Goal: Task Accomplishment & Management: Manage account settings

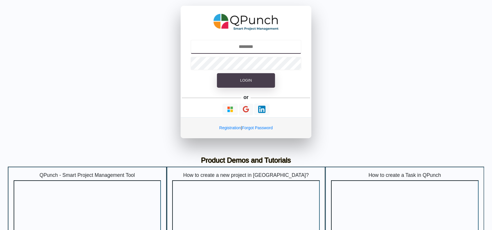
type input "**********"
click at [230, 86] on button "Login" at bounding box center [246, 80] width 58 height 15
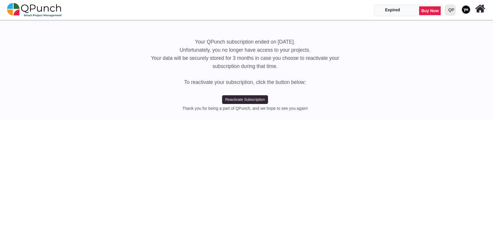
click at [452, 12] on div "QP" at bounding box center [451, 10] width 6 height 10
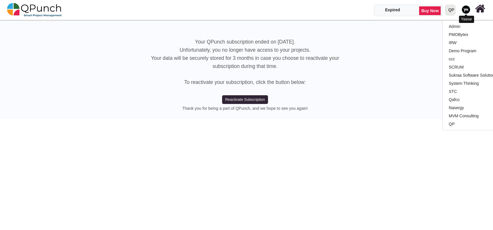
click at [467, 11] on img at bounding box center [466, 9] width 9 height 9
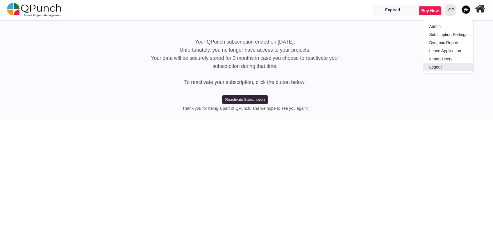
click at [459, 63] on link "Logout" at bounding box center [448, 67] width 51 height 8
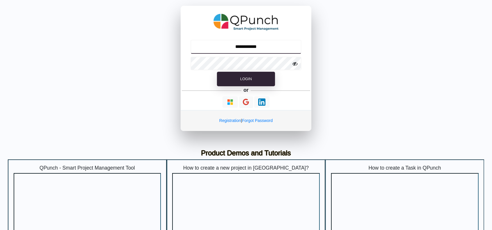
click at [244, 49] on input "**********" at bounding box center [246, 47] width 111 height 14
type input "**********"
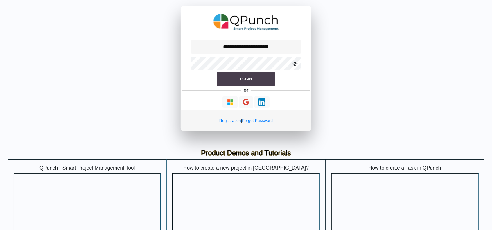
click at [238, 81] on button "Login" at bounding box center [246, 79] width 58 height 15
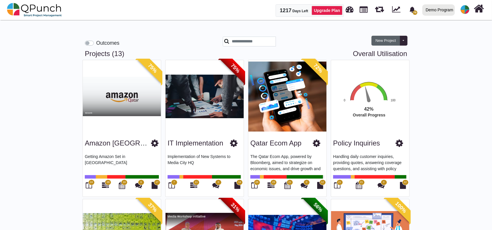
click at [389, 43] on button "New Project" at bounding box center [386, 41] width 28 height 10
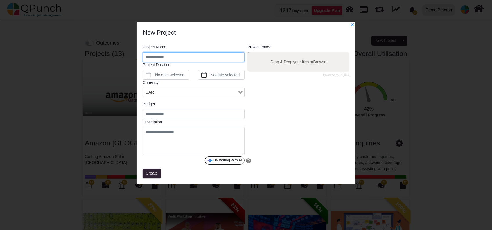
click at [231, 53] on input "text" at bounding box center [194, 57] width 102 height 10
type input "**"
click at [150, 168] on div "Project Name ** Project Duration No date selected No date selected Currency QAR…" at bounding box center [246, 106] width 210 height 125
click at [149, 170] on button "Create" at bounding box center [152, 173] width 18 height 9
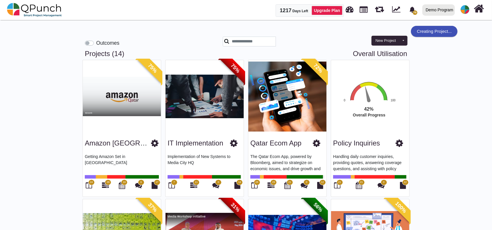
scroll to position [393, 0]
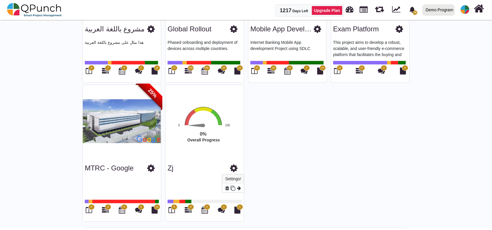
click at [236, 167] on icon at bounding box center [234, 168] width 8 height 9
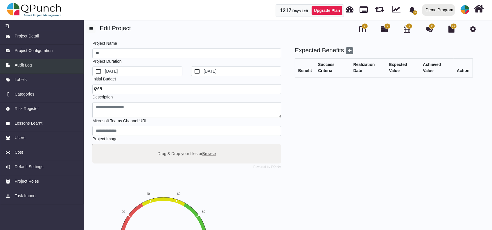
click at [40, 71] on link "Audit Log" at bounding box center [42, 66] width 84 height 15
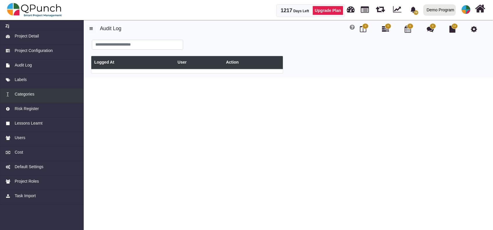
click at [40, 96] on div "Categories" at bounding box center [42, 94] width 73 height 6
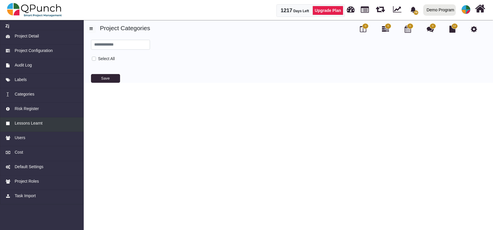
click at [56, 131] on link "Lessons Learnt" at bounding box center [42, 124] width 84 height 15
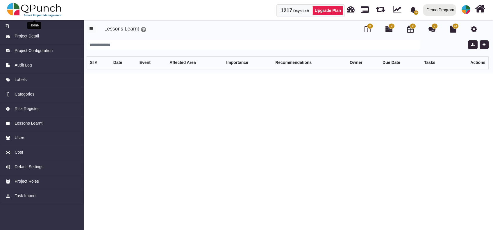
click at [60, 12] on img at bounding box center [34, 9] width 55 height 17
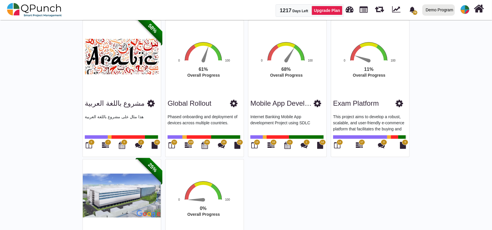
scroll to position [318, 0]
click at [190, 144] on icon at bounding box center [188, 145] width 7 height 7
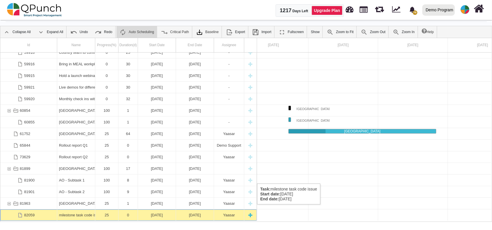
scroll to position [1006, 0]
click at [126, 210] on div "0" at bounding box center [128, 214] width 16 height 11
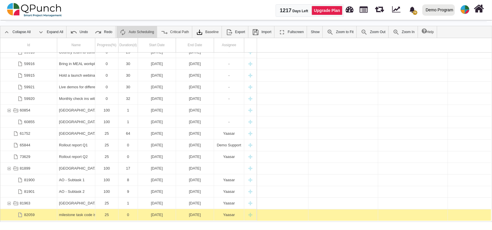
scroll to position [0, 12952]
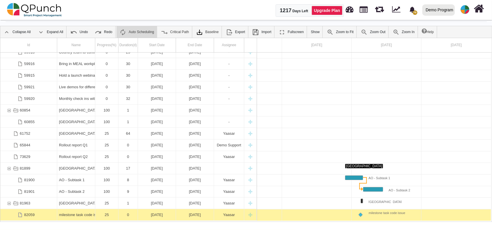
click at [126, 210] on div "0" at bounding box center [128, 214] width 16 height 11
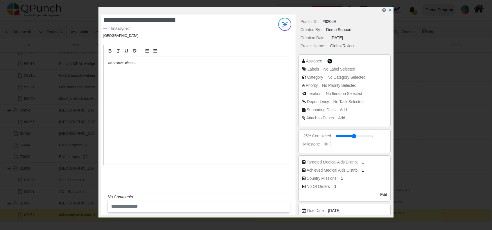
scroll to position [69, 0]
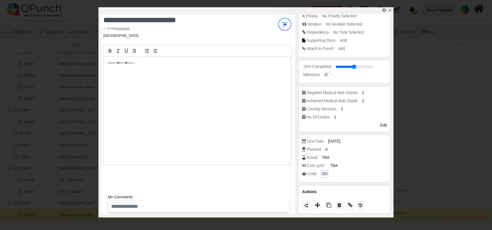
click at [324, 173] on span "SO" at bounding box center [325, 174] width 6 height 6
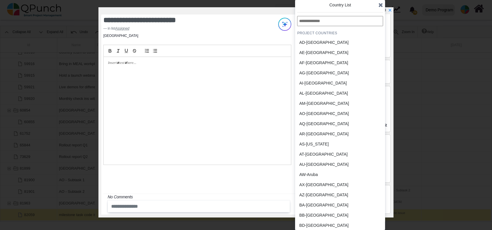
click at [319, 158] on div "AT-Austria" at bounding box center [326, 154] width 58 height 10
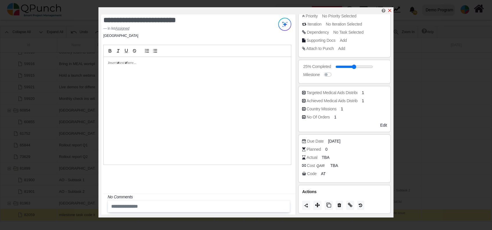
click at [391, 10] on icon "x" at bounding box center [390, 10] width 5 height 5
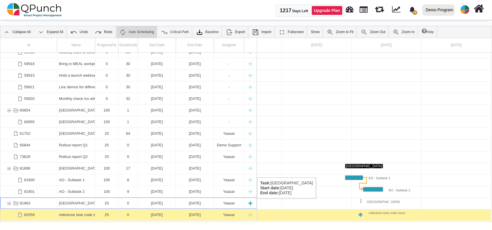
click at [254, 204] on div "New task" at bounding box center [250, 203] width 9 height 11
select select "*"
select select "****"
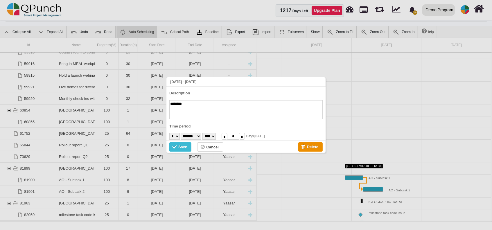
scroll to position [1006, 0]
click at [179, 147] on div "Save" at bounding box center [182, 147] width 9 height 6
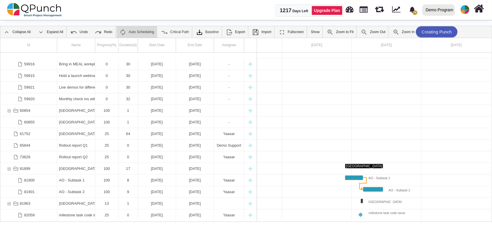
scroll to position [1017, 0]
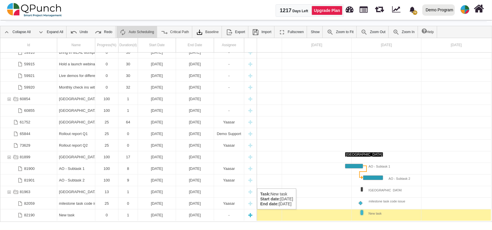
click at [89, 215] on div "New task" at bounding box center [76, 215] width 34 height 11
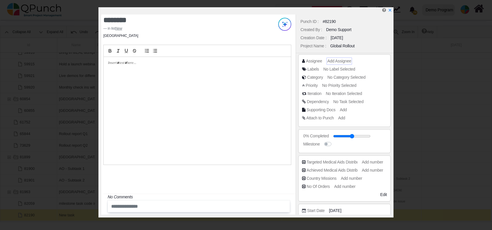
click at [333, 60] on span "Add Assignee" at bounding box center [340, 61] width 24 height 5
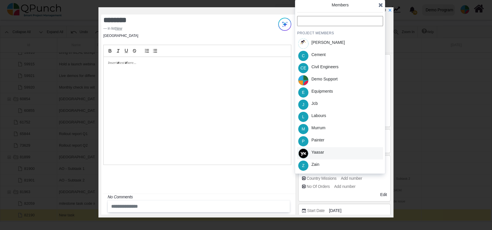
click at [315, 151] on div "Yaasar" at bounding box center [318, 152] width 13 height 6
click at [381, 7] on icon at bounding box center [381, 5] width 5 height 6
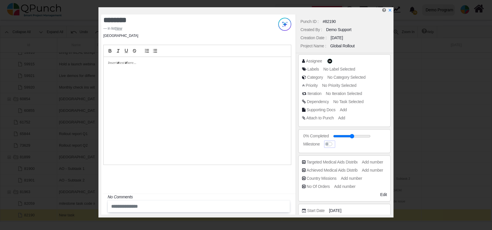
click at [335, 141] on label at bounding box center [335, 141] width 0 height 0
click at [347, 136] on input "range" at bounding box center [356, 136] width 38 height 2
click at [391, 11] on icon "x" at bounding box center [390, 10] width 5 height 5
type input "**"
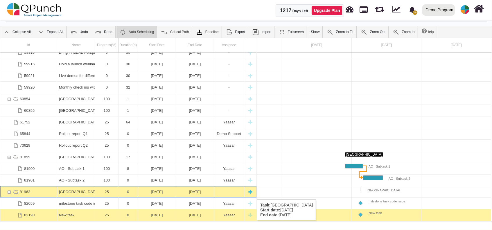
click at [85, 195] on div "[GEOGRAPHIC_DATA]" at bounding box center [76, 191] width 34 height 11
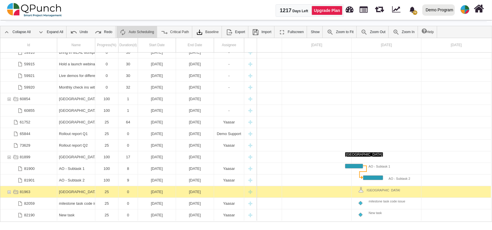
click at [85, 195] on div "[GEOGRAPHIC_DATA]" at bounding box center [76, 191] width 34 height 11
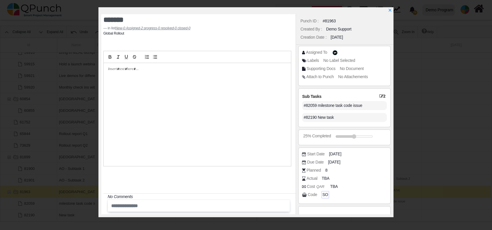
click at [326, 195] on span "SO" at bounding box center [326, 195] width 6 height 6
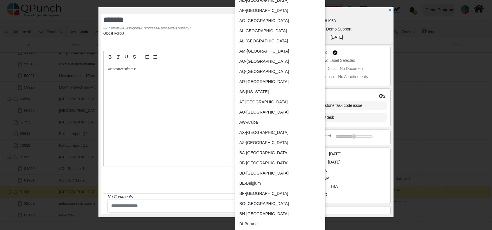
scroll to position [0, 0]
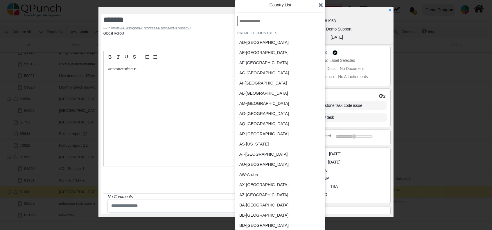
click at [269, 18] on input "text" at bounding box center [281, 21] width 86 height 10
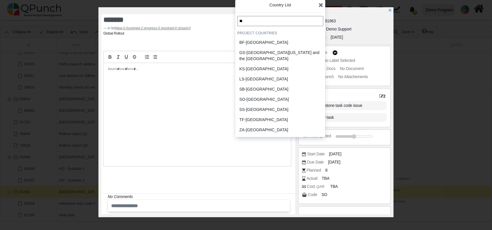
type input "**"
click at [260, 98] on div "SO-Somalia" at bounding box center [267, 100] width 54 height 6
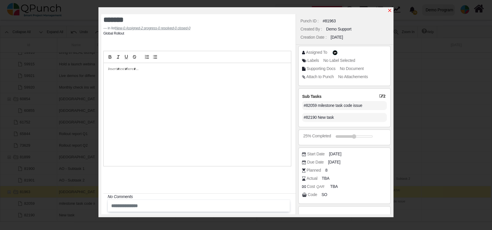
click at [390, 11] on icon "x" at bounding box center [390, 10] width 5 height 5
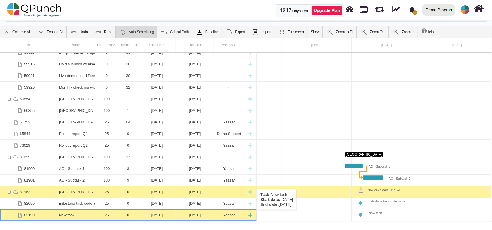
scroll to position [1018, 0]
click at [90, 216] on div "New task" at bounding box center [76, 214] width 34 height 11
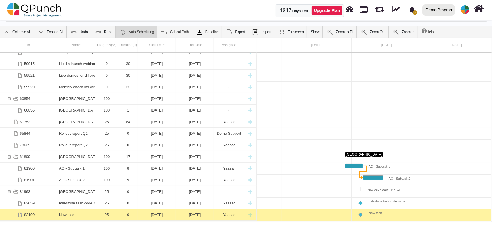
click at [90, 216] on div "New task" at bounding box center [76, 214] width 34 height 11
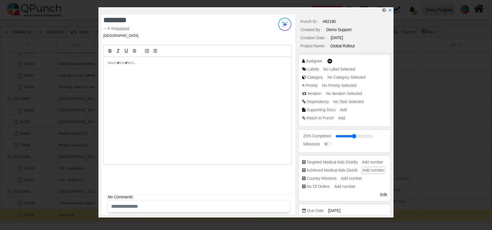
scroll to position [69, 0]
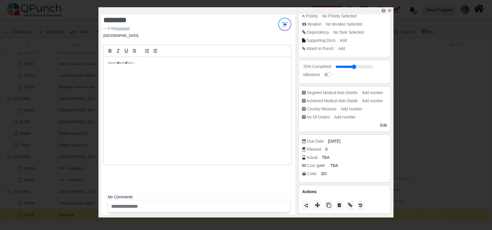
click at [392, 8] on link at bounding box center [390, 10] width 5 height 5
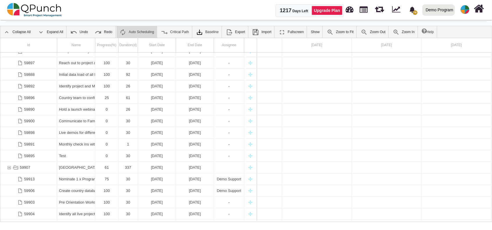
scroll to position [521, 0]
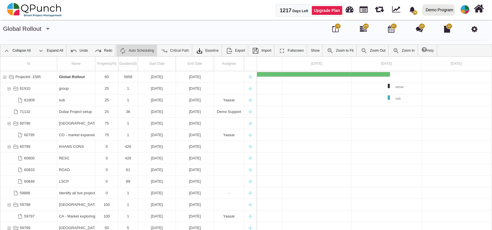
click at [332, 29] on div "73" at bounding box center [336, 29] width 8 height 10
click at [334, 29] on icon at bounding box center [336, 29] width 6 height 7
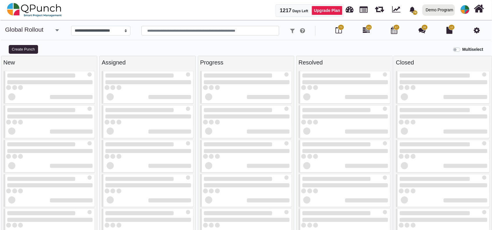
select select "*********"
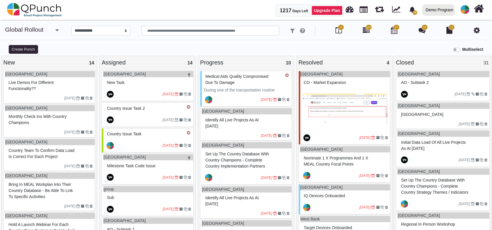
click at [463, 48] on label "Multiselect" at bounding box center [473, 50] width 21 height 6
click at [437, 49] on button "Select All" at bounding box center [442, 49] width 22 height 9
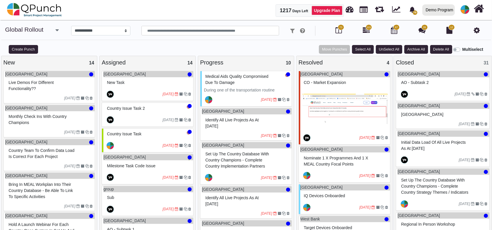
click at [379, 59] on div "Resolved 4" at bounding box center [345, 62] width 92 height 9
click at [387, 53] on button "UnSelect All" at bounding box center [389, 49] width 26 height 9
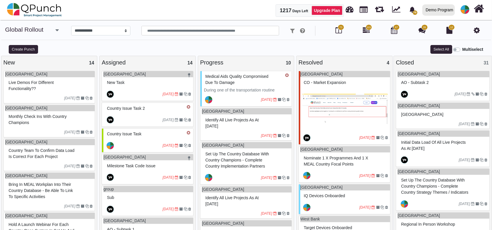
click at [377, 59] on div "Resolved 4" at bounding box center [345, 62] width 92 height 9
click at [384, 65] on div "Resolved 4" at bounding box center [345, 62] width 92 height 9
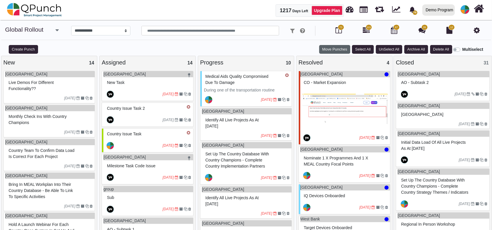
click at [338, 49] on button "Move Punches" at bounding box center [334, 49] width 31 height 9
click at [330, 77] on link "Progress" at bounding box center [340, 79] width 40 height 8
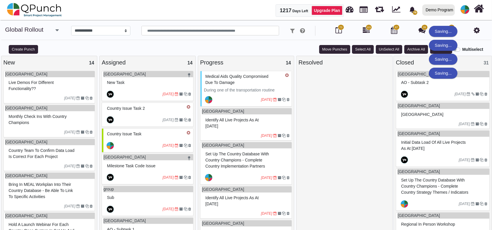
click at [277, 63] on div "Progress 14" at bounding box center [246, 62] width 92 height 9
click at [334, 47] on button "Move Punches" at bounding box center [334, 49] width 31 height 9
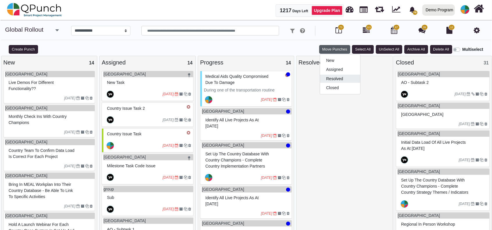
click at [343, 80] on link "Resolved" at bounding box center [340, 79] width 40 height 8
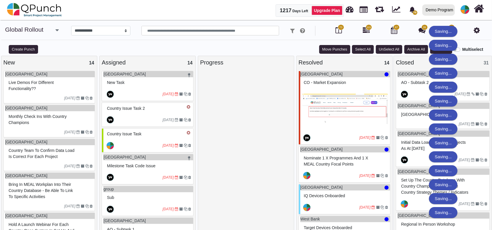
click at [463, 48] on label "Multiselect" at bounding box center [473, 50] width 21 height 6
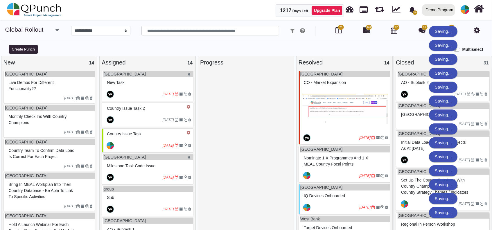
click at [357, 92] on img at bounding box center [346, 109] width 86 height 44
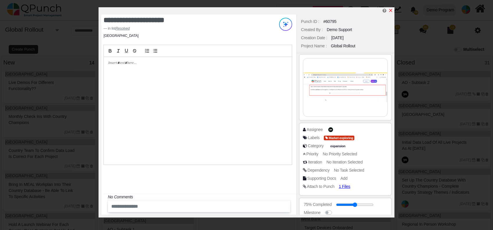
click at [392, 10] on icon "x" at bounding box center [390, 10] width 5 height 5
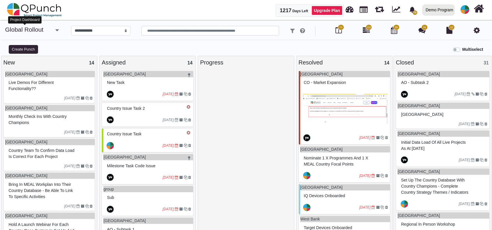
click at [15, 29] on link "Global Rollout" at bounding box center [24, 29] width 38 height 7
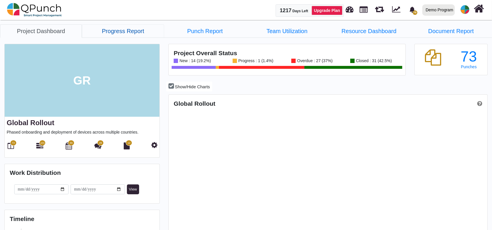
scroll to position [101, 106]
click at [124, 29] on link "Progress Report" at bounding box center [123, 30] width 82 height 13
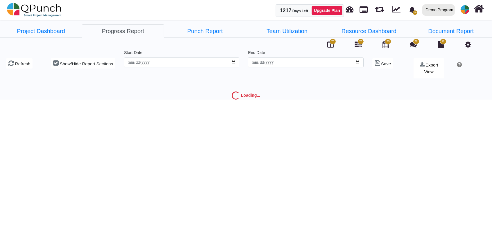
type input "**********"
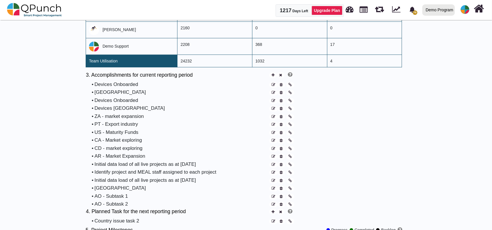
scroll to position [376, 0]
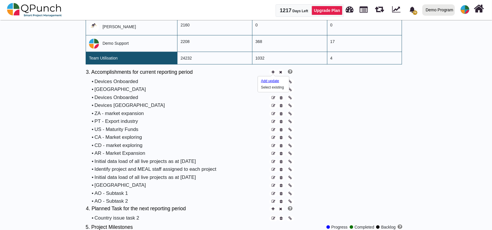
click at [271, 81] on div "Add update" at bounding box center [271, 80] width 20 height 5
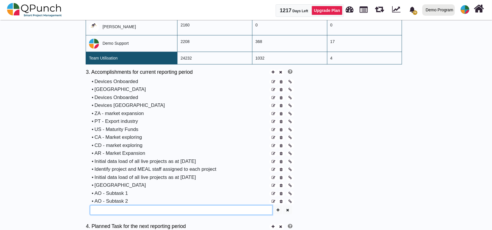
click at [112, 211] on input "text" at bounding box center [181, 211] width 183 height 10
type input "*********"
click at [279, 211] on button "button" at bounding box center [278, 210] width 9 height 9
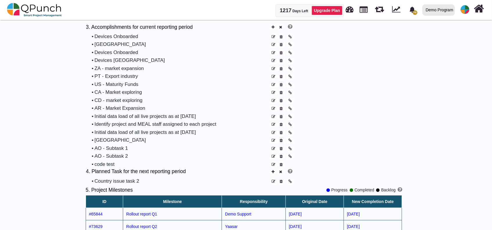
scroll to position [423, 0]
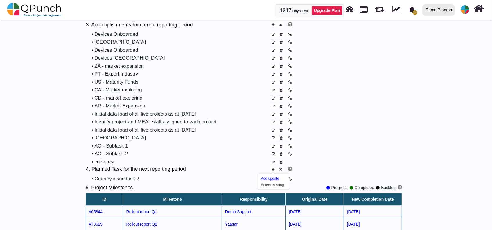
click at [272, 179] on div "Add update" at bounding box center [271, 178] width 20 height 5
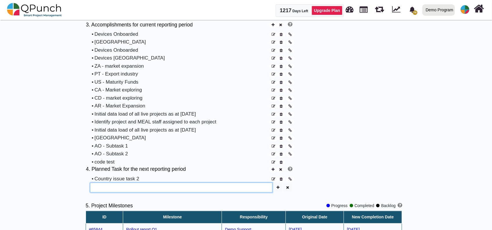
click at [186, 188] on input "text" at bounding box center [181, 188] width 183 height 10
type input "**********"
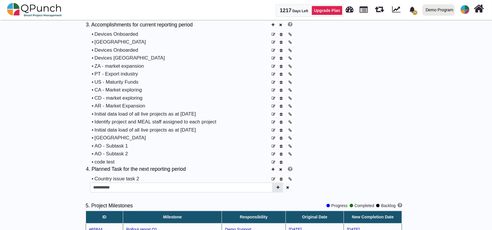
click at [278, 186] on icon "button" at bounding box center [278, 188] width 3 height 4
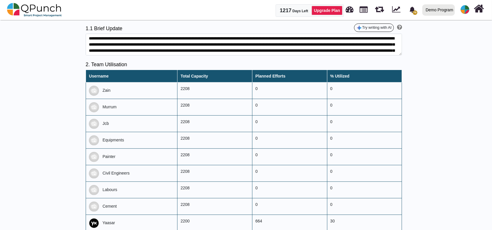
scroll to position [0, 0]
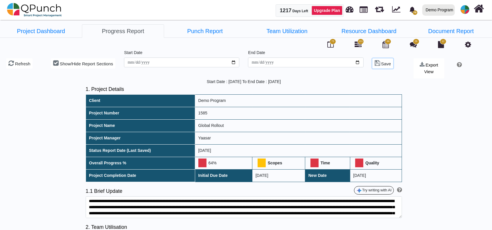
click at [379, 60] on icon at bounding box center [378, 63] width 6 height 6
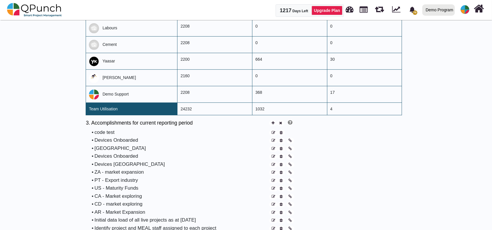
scroll to position [328, 0]
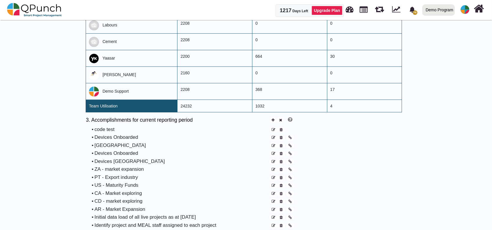
click at [281, 128] on icon at bounding box center [281, 130] width 3 height 4
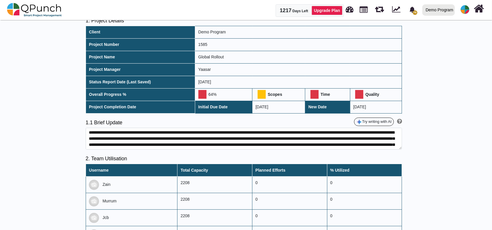
scroll to position [0, 0]
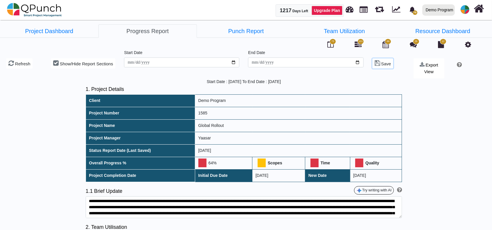
click at [375, 65] on icon at bounding box center [378, 63] width 6 height 6
click at [10, 62] on icon at bounding box center [11, 63] width 6 height 6
type input "**********"
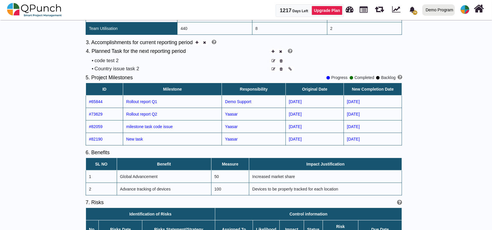
scroll to position [406, 0]
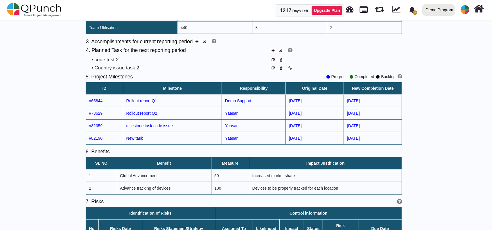
click at [282, 60] on icon at bounding box center [281, 60] width 3 height 4
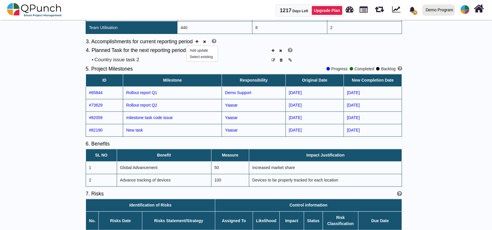
click at [200, 39] on span at bounding box center [198, 42] width 8 height 6
click at [189, 49] on div "Add update Select existing" at bounding box center [202, 54] width 31 height 16
click at [190, 49] on div "Add update" at bounding box center [200, 50] width 20 height 5
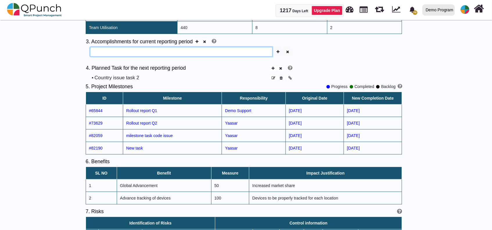
click at [176, 49] on input "text" at bounding box center [181, 52] width 183 height 10
type input "*"
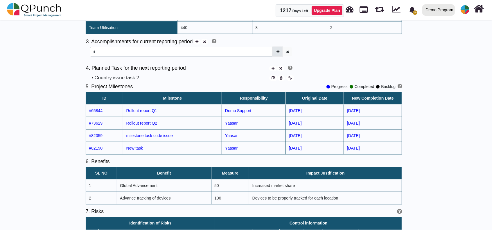
click at [277, 50] on icon "button" at bounding box center [278, 52] width 3 height 4
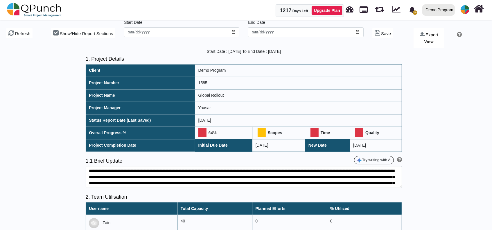
scroll to position [0, 0]
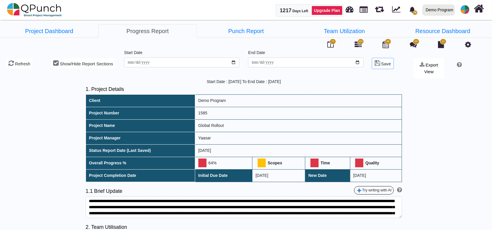
click at [387, 64] on span "Save" at bounding box center [386, 63] width 10 height 5
click at [14, 61] on icon at bounding box center [11, 63] width 6 height 6
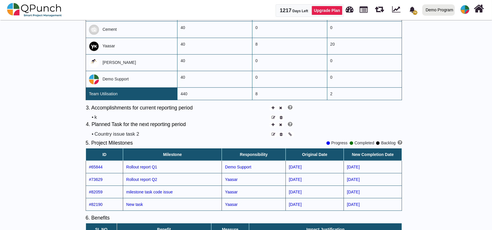
scroll to position [340, 0]
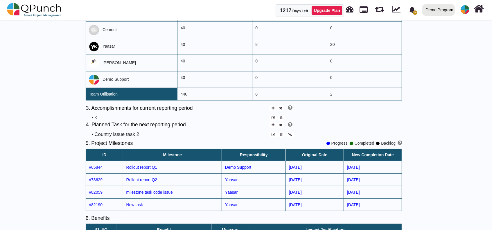
click at [281, 117] on icon at bounding box center [281, 118] width 3 height 4
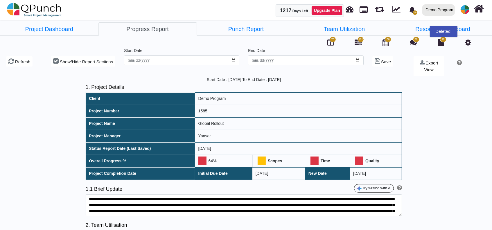
scroll to position [0, 0]
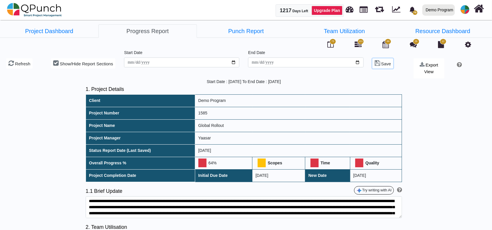
click at [384, 64] on span "Save" at bounding box center [386, 63] width 10 height 5
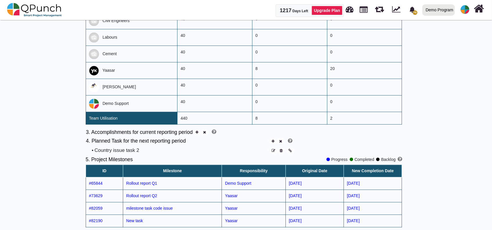
scroll to position [319, 0]
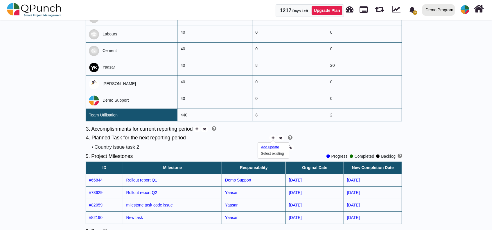
click at [274, 147] on div "Add update" at bounding box center [271, 147] width 20 height 5
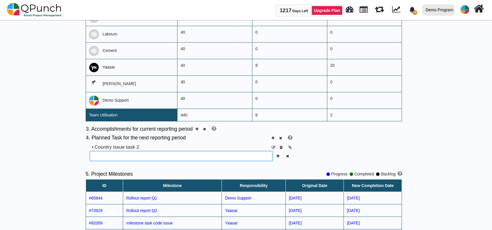
click at [259, 152] on input "text" at bounding box center [181, 156] width 183 height 10
type input "***"
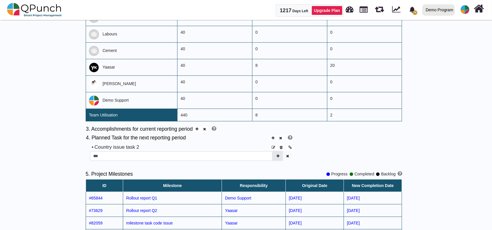
click at [277, 158] on button "button" at bounding box center [278, 156] width 9 height 9
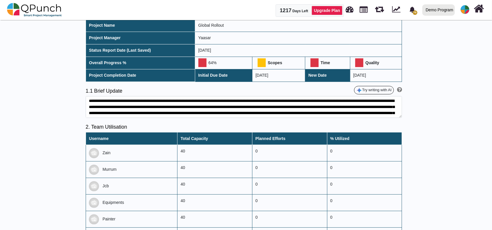
scroll to position [0, 0]
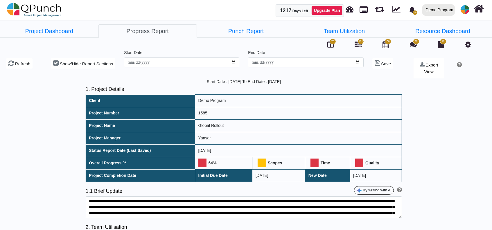
click at [372, 62] on div "Save" at bounding box center [388, 65] width 41 height 30
click at [382, 61] on span "Save" at bounding box center [386, 63] width 10 height 5
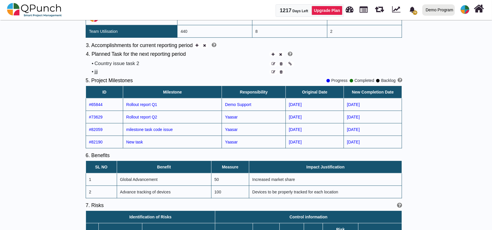
scroll to position [370, 0]
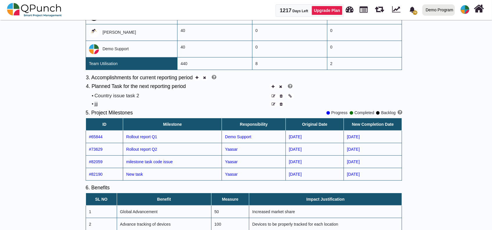
click at [280, 103] on icon at bounding box center [281, 105] width 3 height 4
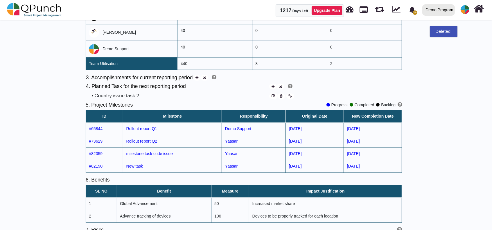
scroll to position [0, 0]
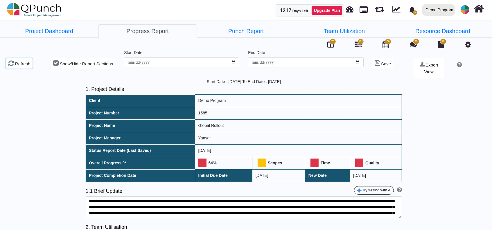
click at [11, 67] on button "Refresh" at bounding box center [19, 63] width 26 height 10
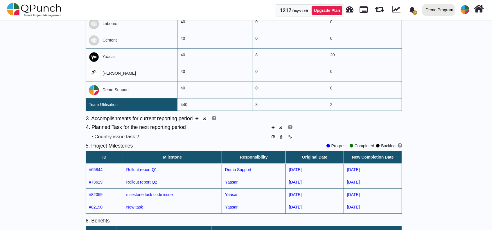
scroll to position [333, 0]
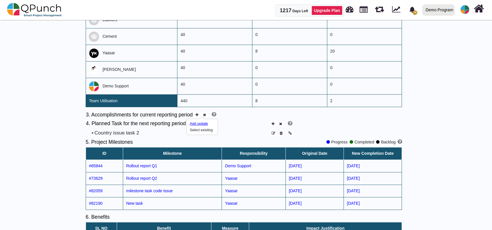
click at [200, 123] on div "Add update" at bounding box center [200, 123] width 20 height 5
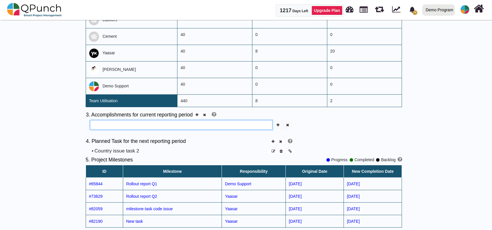
click at [185, 124] on input "text" at bounding box center [181, 125] width 183 height 10
type input "***"
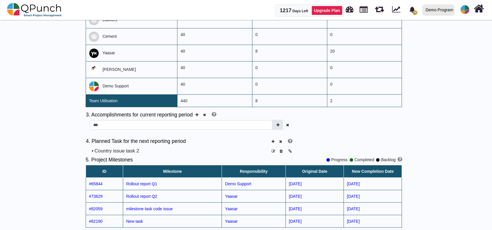
click at [277, 121] on button "button" at bounding box center [278, 125] width 9 height 9
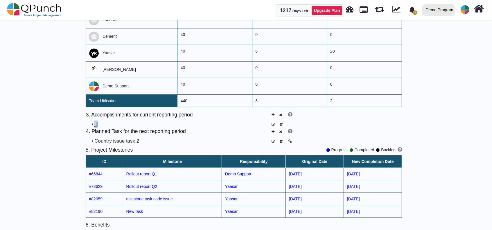
drag, startPoint x: 95, startPoint y: 124, endPoint x: 124, endPoint y: 122, distance: 28.9
click at [124, 122] on div "jjj" at bounding box center [181, 125] width 174 height 8
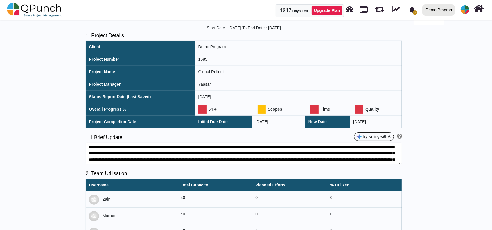
scroll to position [0, 0]
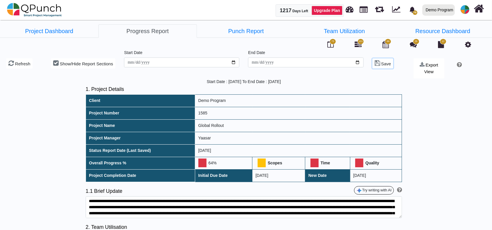
click at [381, 61] on span "Save" at bounding box center [386, 63] width 10 height 5
click at [22, 65] on button "Refresh" at bounding box center [19, 63] width 26 height 10
click at [13, 62] on icon at bounding box center [11, 63] width 6 height 6
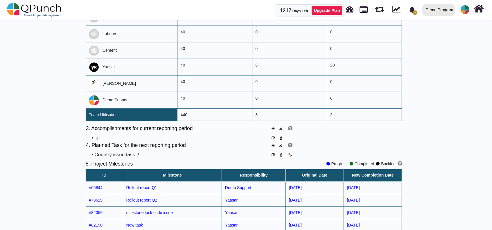
scroll to position [319, 0]
click at [281, 136] on icon at bounding box center [281, 138] width 3 height 4
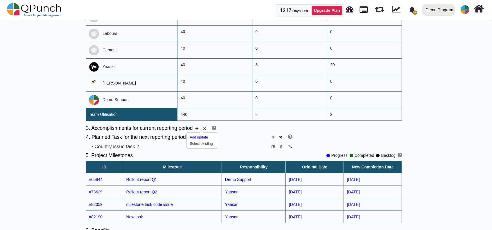
click at [200, 137] on div "Add update" at bounding box center [200, 137] width 20 height 5
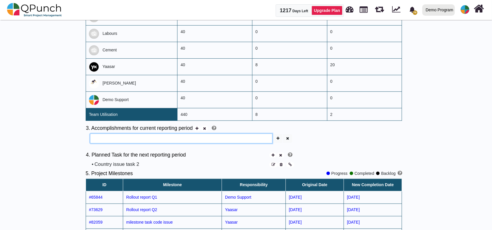
click at [170, 136] on input "text" at bounding box center [181, 139] width 183 height 10
type input "*"
click at [170, 136] on input "**********" at bounding box center [181, 139] width 183 height 10
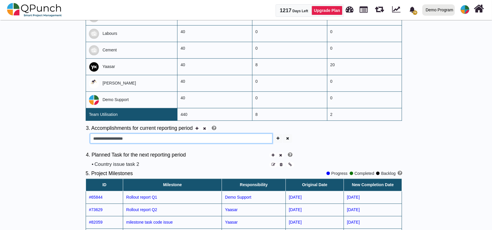
click at [170, 136] on input "**********" at bounding box center [181, 139] width 183 height 10
type input "**********"
click at [277, 137] on icon "button" at bounding box center [278, 139] width 3 height 4
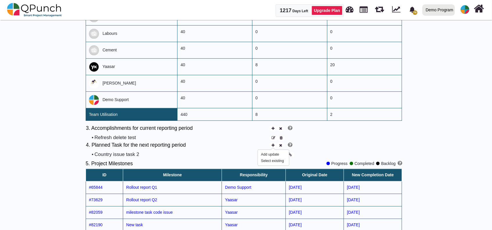
click at [273, 147] on icon at bounding box center [273, 146] width 3 height 4
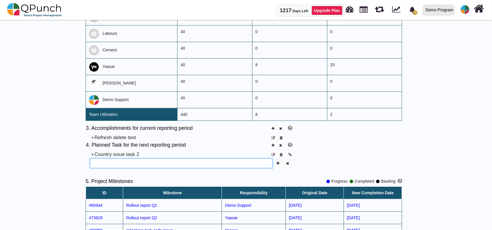
click at [219, 165] on input "text" at bounding box center [181, 164] width 183 height 10
paste input "**********"
type input "**********"
click at [279, 160] on button "button" at bounding box center [278, 163] width 9 height 9
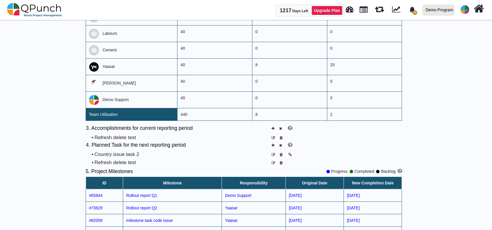
scroll to position [0, 0]
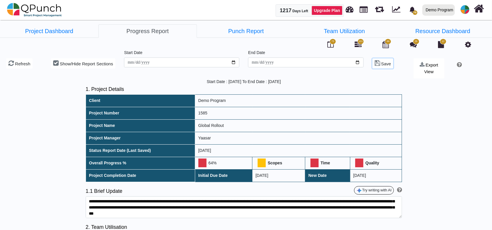
click at [384, 64] on span "Save" at bounding box center [386, 63] width 10 height 5
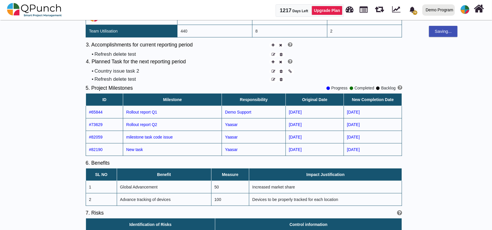
scroll to position [404, 0]
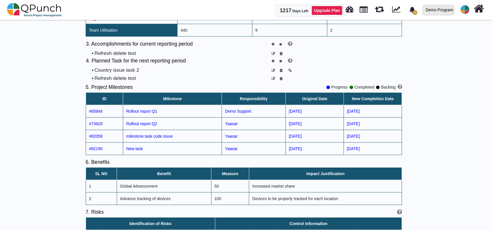
click at [281, 53] on icon at bounding box center [281, 54] width 3 height 4
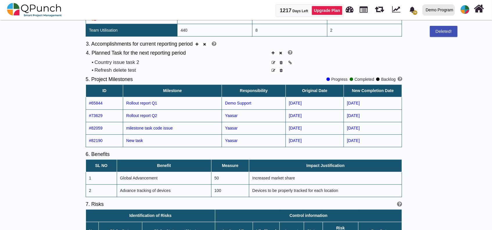
click at [282, 69] on icon at bounding box center [281, 71] width 3 height 4
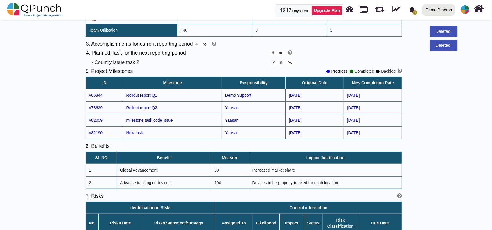
scroll to position [0, 0]
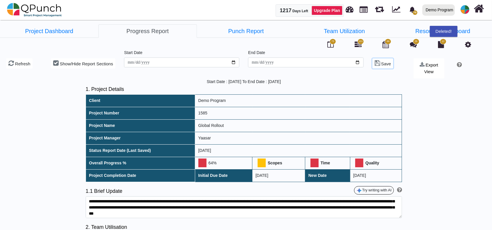
click at [379, 60] on icon at bounding box center [378, 63] width 6 height 6
click at [26, 61] on span "Refresh" at bounding box center [22, 63] width 15 height 5
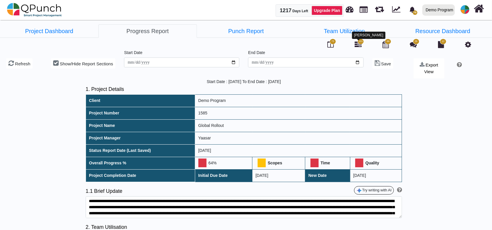
click at [360, 40] on div at bounding box center [358, 40] width 3 height 2
click at [356, 42] on icon at bounding box center [358, 44] width 7 height 7
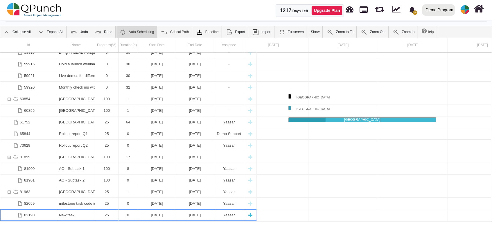
scroll to position [1018, 0]
click at [84, 219] on div "New task" at bounding box center [76, 214] width 34 height 11
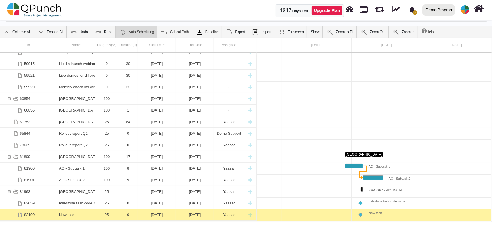
click at [84, 219] on div "New task" at bounding box center [76, 214] width 34 height 11
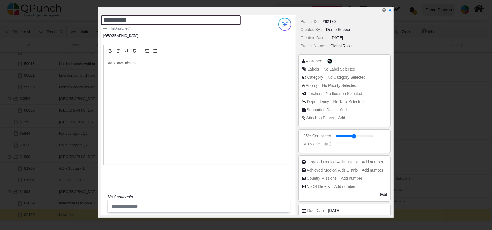
click at [112, 21] on textarea "********" at bounding box center [171, 20] width 140 height 10
type textarea "**********"
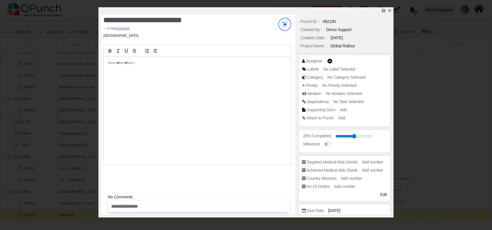
click at [389, 11] on icon "x" at bounding box center [390, 10] width 5 height 5
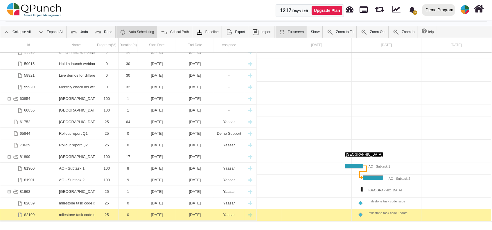
scroll to position [0, 0]
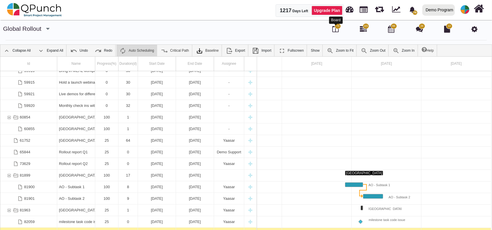
click at [338, 31] on icon at bounding box center [336, 29] width 6 height 7
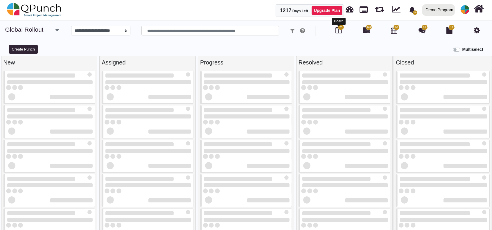
select select "*********"
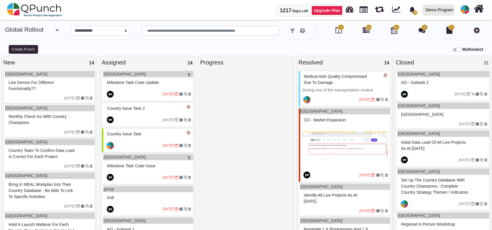
click at [459, 52] on div "Multiselect" at bounding box center [469, 49] width 30 height 8
click at [463, 49] on label "Multiselect" at bounding box center [473, 50] width 21 height 6
click at [436, 88] on div "[DATE]" at bounding box center [444, 94] width 92 height 13
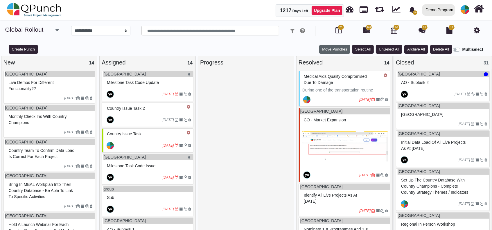
click at [337, 51] on button "Move Punches" at bounding box center [334, 49] width 31 height 9
click at [333, 77] on link "Progress" at bounding box center [340, 79] width 40 height 8
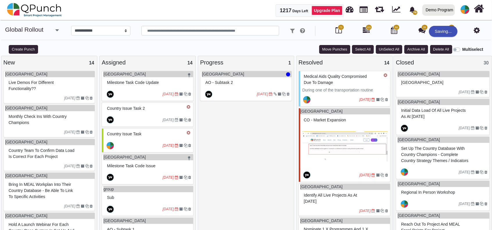
click at [269, 126] on div "[GEOGRAPHIC_DATA] AO - Subtask 2 [DATE]" at bounding box center [246, 152] width 92 height 162
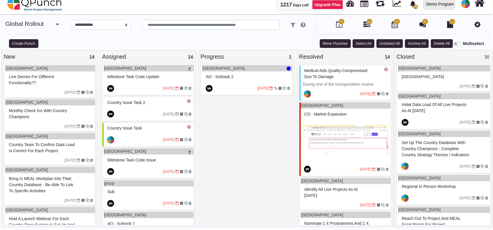
scroll to position [4, 0]
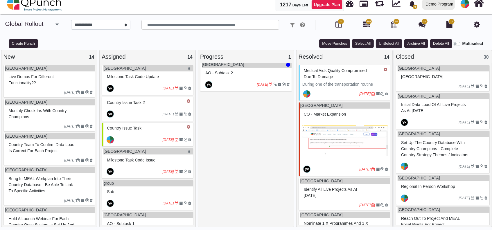
click at [269, 126] on div "[GEOGRAPHIC_DATA] AO - Subtask 2 [DATE]" at bounding box center [246, 142] width 92 height 162
click at [463, 44] on label "Multiselect" at bounding box center [473, 44] width 21 height 6
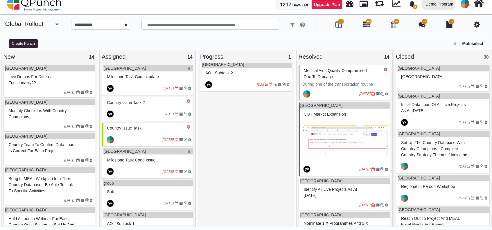
click at [269, 78] on div "[DATE]" at bounding box center [247, 84] width 90 height 13
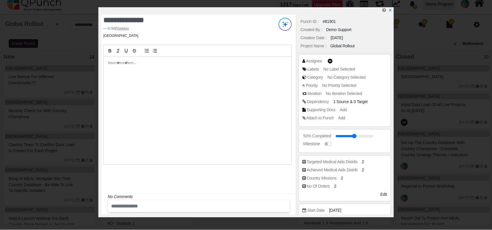
scroll to position [86, 0]
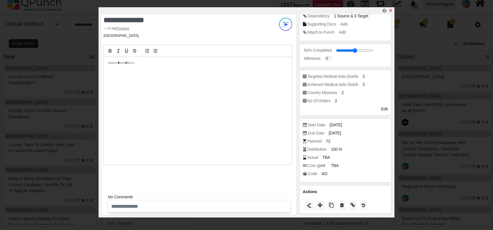
click at [391, 8] on icon "x" at bounding box center [390, 10] width 5 height 5
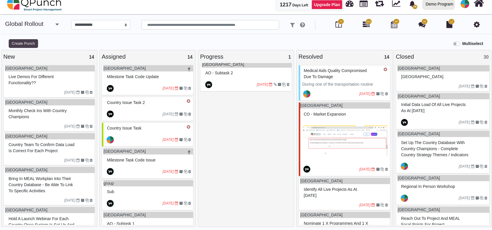
click at [20, 47] on button "Create Punch" at bounding box center [23, 43] width 29 height 9
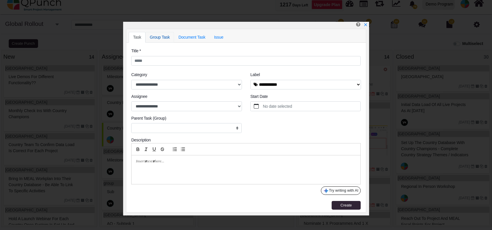
click at [158, 35] on link "Group Task" at bounding box center [160, 37] width 29 height 11
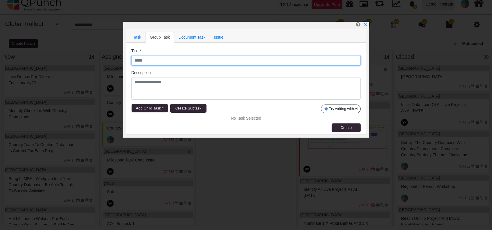
click at [173, 60] on input "text" at bounding box center [246, 61] width 230 height 10
type input "*"
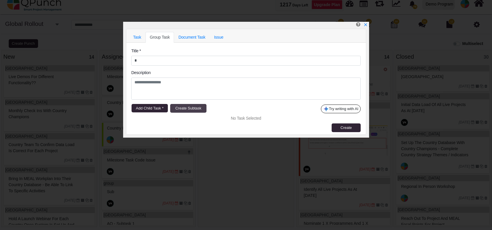
click at [177, 106] on span "Create Subtask" at bounding box center [189, 108] width 26 height 4
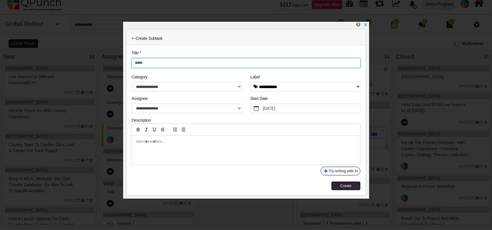
click at [166, 60] on input "text" at bounding box center [246, 63] width 229 height 10
type input "*"
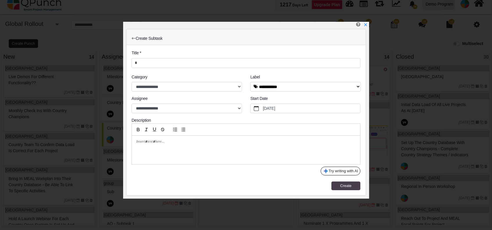
click at [351, 184] on span "Create" at bounding box center [345, 186] width 11 height 4
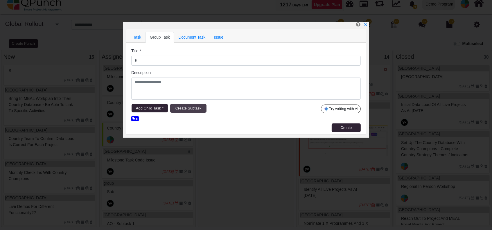
click at [186, 110] on span "Create Subtask" at bounding box center [189, 108] width 26 height 4
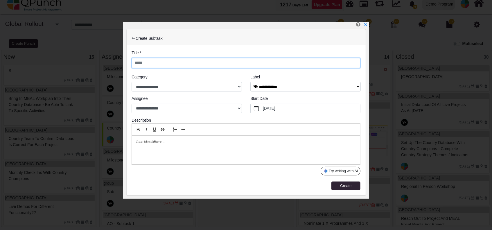
click at [174, 60] on input "text" at bounding box center [246, 63] width 229 height 10
type input "**"
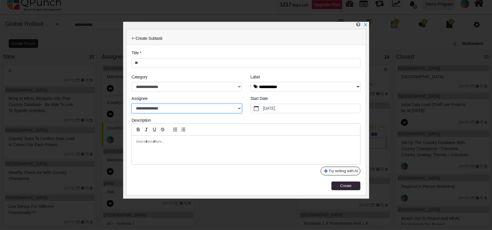
click at [195, 105] on select "**********" at bounding box center [187, 109] width 110 height 10
select select "****"
click at [132, 104] on select "**********" at bounding box center [187, 109] width 110 height 10
click at [358, 183] on button "Create" at bounding box center [346, 186] width 29 height 9
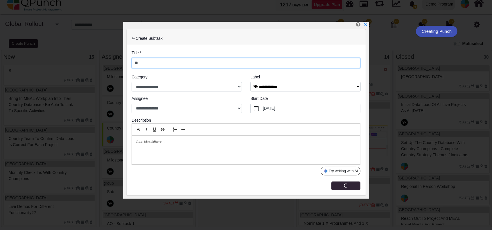
click at [149, 62] on input "**" at bounding box center [246, 63] width 229 height 10
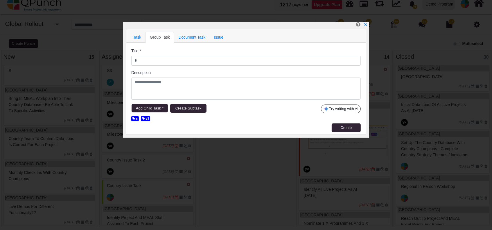
click at [144, 120] on icon at bounding box center [143, 118] width 3 height 3
click at [345, 128] on span "Create" at bounding box center [346, 128] width 11 height 4
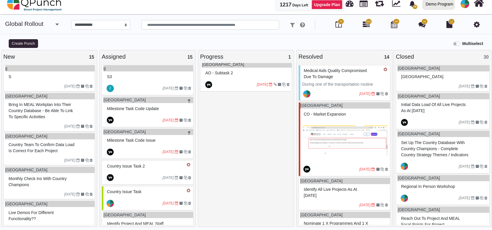
click at [28, 72] on div "s" at bounding box center [50, 76] width 86 height 9
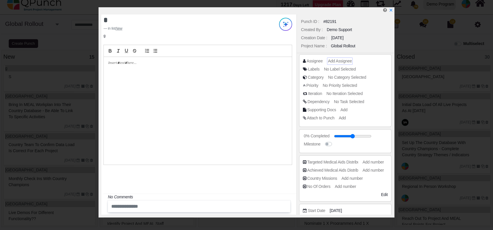
click at [347, 64] on div "Add Assignee" at bounding box center [340, 61] width 26 height 7
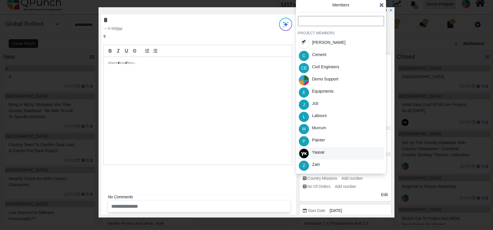
click at [333, 153] on div "Yaasar" at bounding box center [341, 153] width 86 height 12
click at [381, 5] on icon at bounding box center [381, 5] width 5 height 6
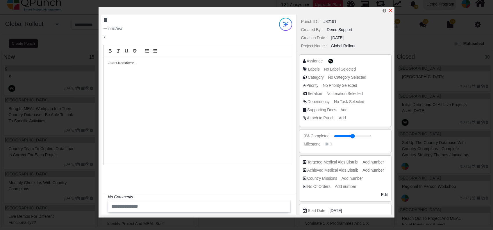
click at [390, 10] on icon "x" at bounding box center [390, 10] width 3 height 3
type input "**"
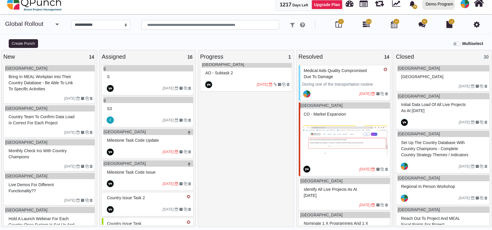
click at [463, 44] on label "Multiselect" at bounding box center [473, 44] width 21 height 6
click at [144, 82] on div "24-08-2025" at bounding box center [148, 88] width 90 height 13
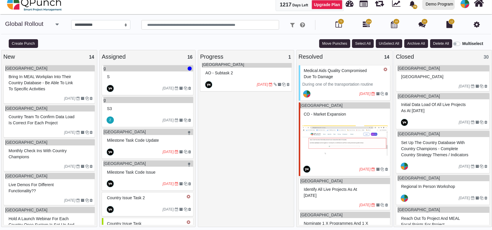
click at [141, 103] on div "s3" at bounding box center [148, 108] width 90 height 10
click at [441, 40] on button "Delete All" at bounding box center [442, 43] width 22 height 9
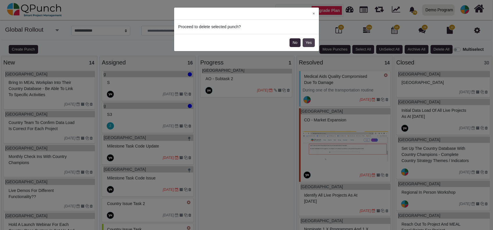
click at [310, 40] on button "Yes" at bounding box center [309, 42] width 12 height 9
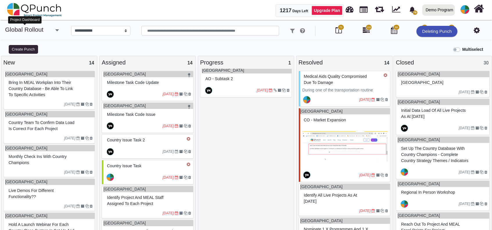
click at [30, 15] on div "Project Dashboard" at bounding box center [24, 20] width 33 height 11
click at [42, 6] on img at bounding box center [34, 9] width 55 height 17
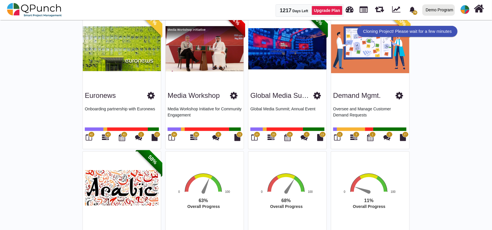
scroll to position [187, 0]
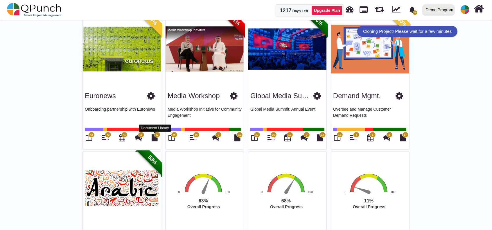
click at [165, 129] on div "Document Library" at bounding box center [155, 128] width 32 height 7
click at [166, 137] on div "Media Workshop Media Workshop Initiative for Community Engagement 36 36 0 12" at bounding box center [205, 117] width 78 height 64
click at [168, 136] on div "36" at bounding box center [172, 138] width 8 height 10
click at [169, 135] on icon at bounding box center [172, 137] width 6 height 7
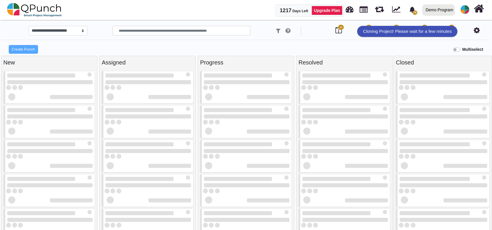
select select
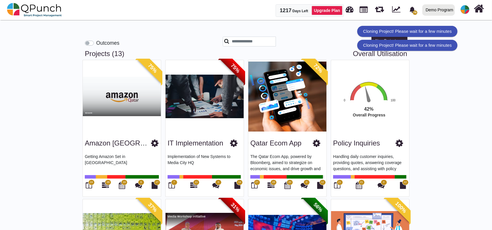
click at [92, 40] on div "Outcomes" at bounding box center [102, 43] width 35 height 8
click at [350, 9] on link at bounding box center [350, 9] width 8 height 10
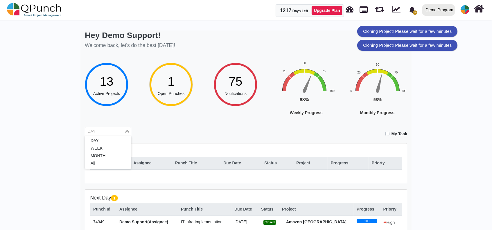
click at [103, 129] on input "Search for option" at bounding box center [105, 131] width 38 height 6
click at [103, 159] on li "MONTH" at bounding box center [108, 156] width 47 height 8
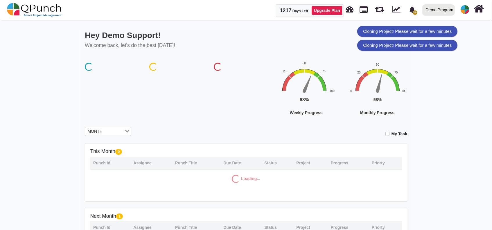
click at [103, 159] on th "Punch Id" at bounding box center [110, 163] width 40 height 13
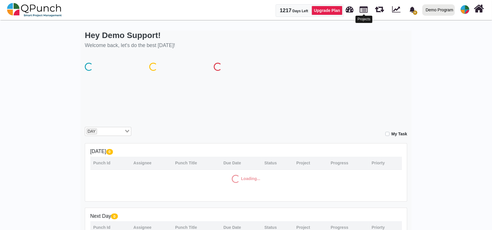
click at [363, 13] on link at bounding box center [364, 9] width 8 height 10
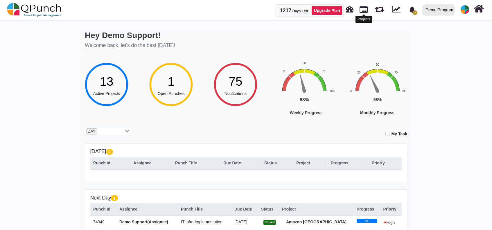
click at [363, 13] on link at bounding box center [364, 9] width 8 height 10
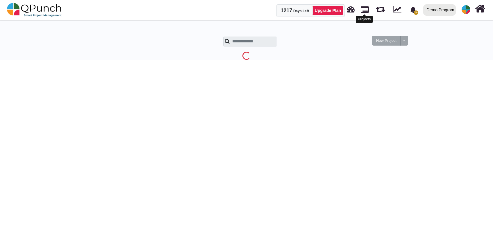
click at [363, 13] on link at bounding box center [365, 9] width 8 height 10
click at [366, 17] on div "Projects" at bounding box center [364, 19] width 17 height 7
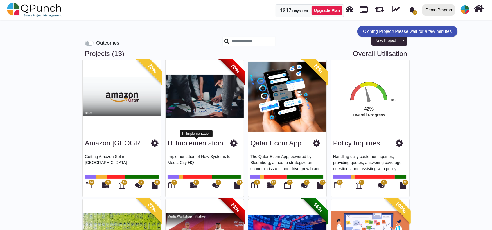
drag, startPoint x: 366, startPoint y: 17, endPoint x: 177, endPoint y: 144, distance: 227.7
click at [177, 144] on link "IT Implementation" at bounding box center [196, 143] width 56 height 8
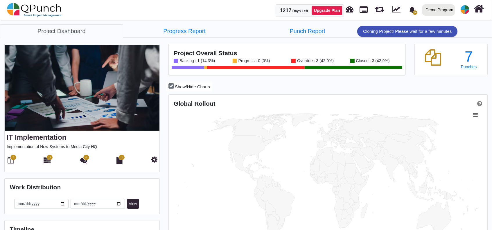
scroll to position [101, 106]
click at [190, 33] on link "Progress Report" at bounding box center [184, 30] width 123 height 13
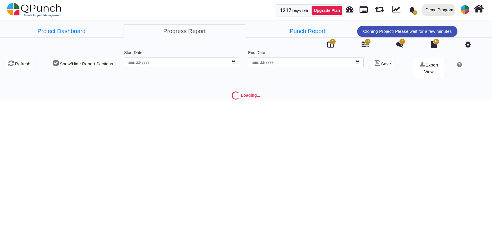
type input "**********"
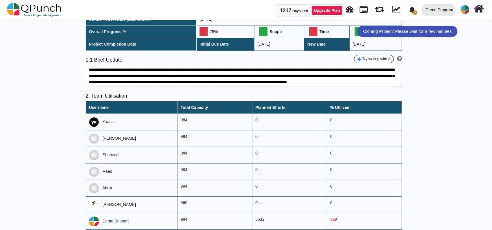
scroll to position [210, 0]
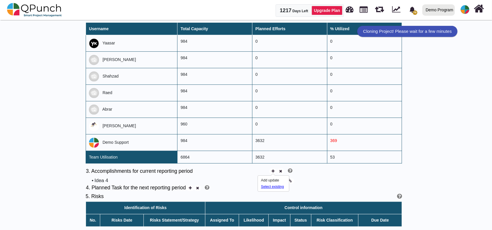
click at [267, 185] on div "Select existing" at bounding box center [273, 186] width 25 height 5
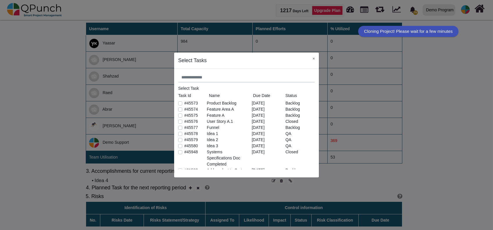
click at [184, 140] on label "#45579" at bounding box center [191, 140] width 14 height 6
click at [314, 59] on button "×" at bounding box center [313, 59] width 10 height 12
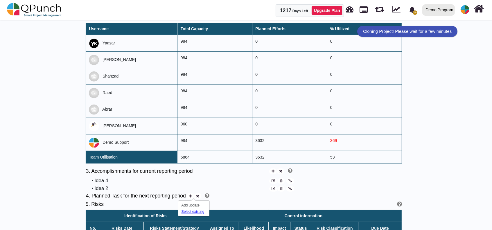
click at [192, 209] on div "Select existing" at bounding box center [194, 211] width 25 height 5
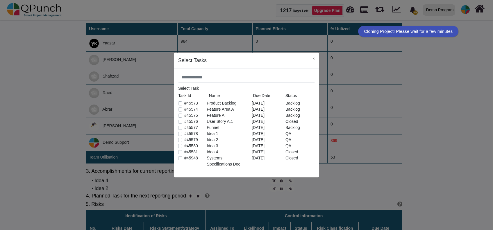
click at [184, 152] on label "#45581" at bounding box center [191, 152] width 14 height 6
click at [312, 62] on button "×" at bounding box center [313, 59] width 10 height 12
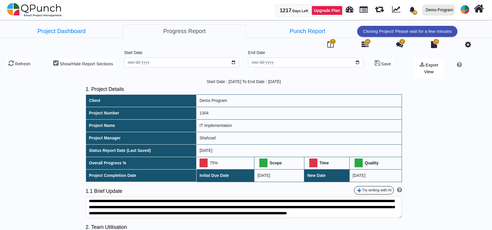
scroll to position [6, 0]
click at [39, 7] on img at bounding box center [34, 9] width 55 height 17
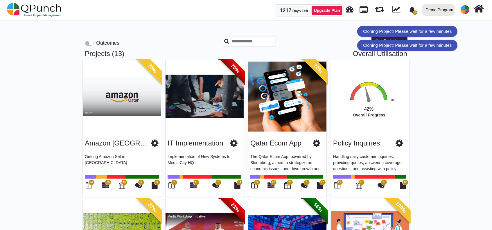
click at [379, 53] on link "Overall Utilisation" at bounding box center [380, 54] width 54 height 8
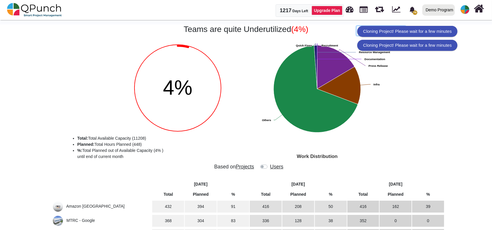
click at [360, 30] on select "**********" at bounding box center [381, 31] width 49 height 10
select select "*********"
click at [357, 26] on select "**********" at bounding box center [381, 31] width 49 height 10
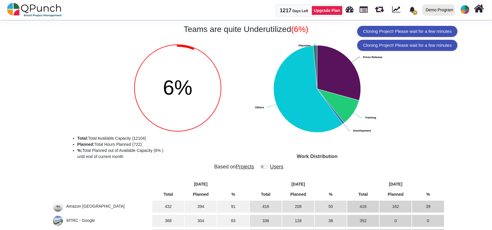
click at [270, 164] on label at bounding box center [270, 164] width 0 height 0
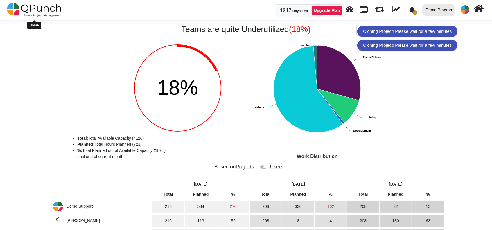
click at [32, 8] on img at bounding box center [34, 9] width 55 height 17
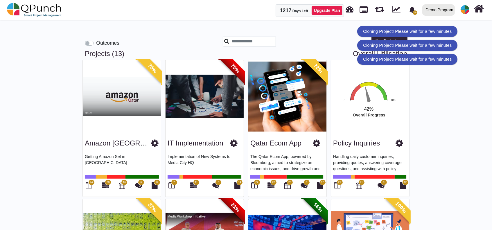
click at [96, 44] on label "Outcomes" at bounding box center [107, 43] width 23 height 8
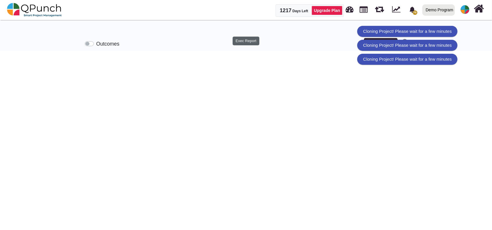
click at [252, 43] on button "Exec Report" at bounding box center [246, 41] width 27 height 9
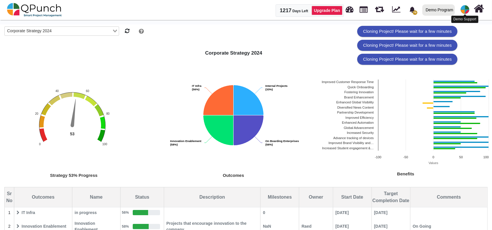
click at [463, 8] on img at bounding box center [465, 9] width 9 height 9
click at [465, 9] on img at bounding box center [465, 9] width 9 height 9
click at [462, 58] on link "Logout" at bounding box center [447, 59] width 51 height 8
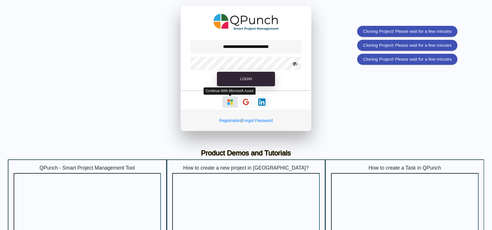
click at [227, 103] on img "button" at bounding box center [230, 102] width 7 height 7
type input "**********"
